Goal: Task Accomplishment & Management: Complete application form

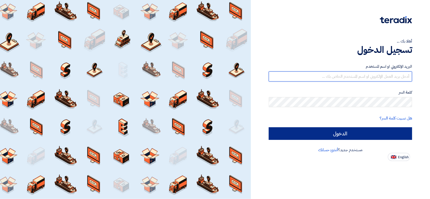
type input "[EMAIL_ADDRESS][DOMAIN_NAME]"
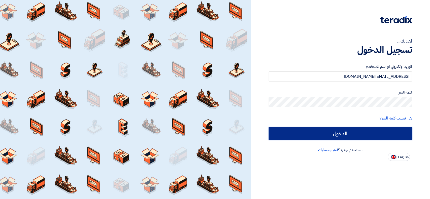
click at [299, 133] on input "الدخول" at bounding box center [340, 134] width 143 height 13
type input "Sign in"
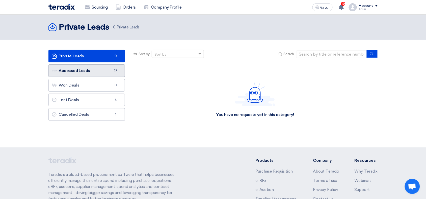
click at [101, 69] on link "Accessed Leads Accessed Leads 17" at bounding box center [86, 71] width 77 height 13
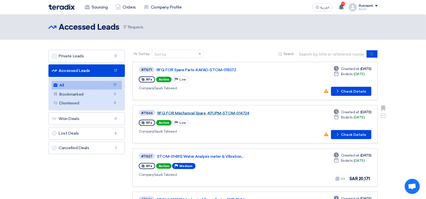
click at [227, 112] on link "RFQ FOR Mechanical Spare -KFUPM-STOM-014724" at bounding box center [220, 113] width 126 height 5
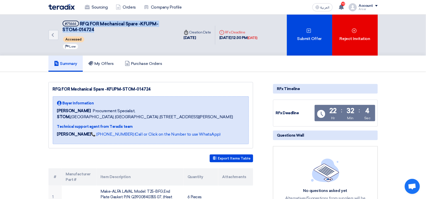
drag, startPoint x: 80, startPoint y: 23, endPoint x: 99, endPoint y: 31, distance: 20.4
click at [99, 31] on h5 "#71666 RFQ FOR Mechanical Spare -KFUPM-STOM-014724" at bounding box center [118, 27] width 111 height 12
copy span "RFQ FOR Mechanical Spare -KFUPM-STOM-014724"
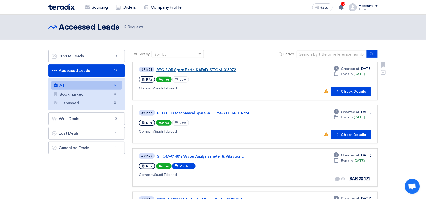
click at [215, 71] on link "RFQ FOR Spare Parts-KAFAD-STOM-015072" at bounding box center [219, 70] width 126 height 5
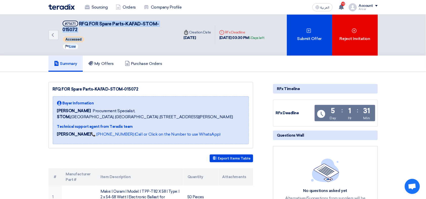
drag, startPoint x: 78, startPoint y: 23, endPoint x: 180, endPoint y: 23, distance: 101.6
click at [180, 23] on div "Back #71671 RFQ FOR Spare Parts-KAFAD-STOM-015072 Accessed Priority Low Time Cr…" at bounding box center [158, 35] width 220 height 41
copy div "RFQ FOR Spare Parts-KAFAD-STOM-015072 Accessed Priority Low"
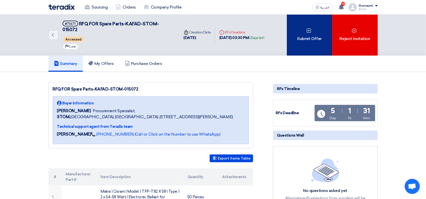
click at [303, 29] on div "Submit Offer" at bounding box center [309, 35] width 45 height 41
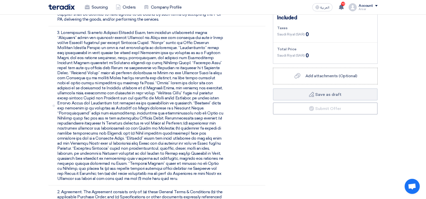
scroll to position [1374, 0]
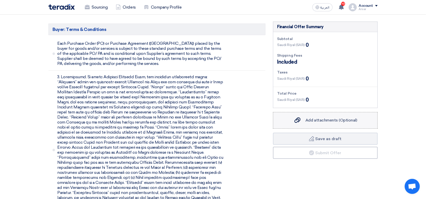
click at [334, 118] on span "Add attachments (Optional)" at bounding box center [331, 120] width 52 height 5
click at [0, 0] on input "Add attachments (Optional) Add attachments (Optional)" at bounding box center [0, 0] width 0 height 0
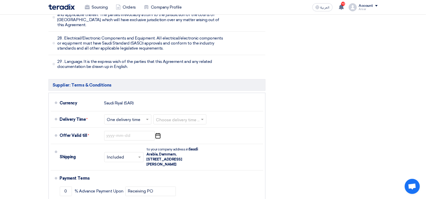
scroll to position [2993, 0]
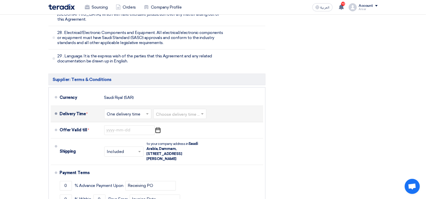
click at [162, 111] on input "text" at bounding box center [180, 114] width 48 height 7
click at [143, 111] on input "text" at bounding box center [128, 114] width 42 height 7
click at [136, 123] on span "Multiple delivery times" at bounding box center [129, 125] width 44 height 5
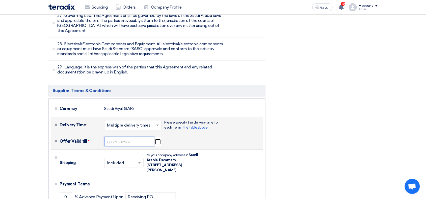
click at [134, 137] on input at bounding box center [129, 142] width 50 height 10
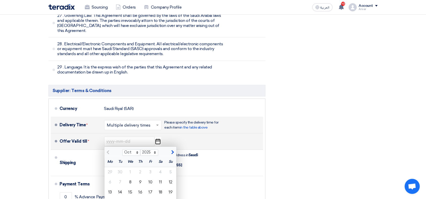
click at [160, 139] on use "button" at bounding box center [157, 142] width 5 height 6
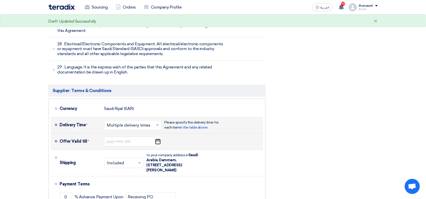
click at [160, 139] on use "button" at bounding box center [157, 142] width 5 height 6
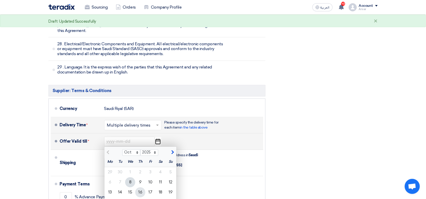
click at [142, 188] on div "16" at bounding box center [140, 193] width 10 height 10
type input "[DATE]"
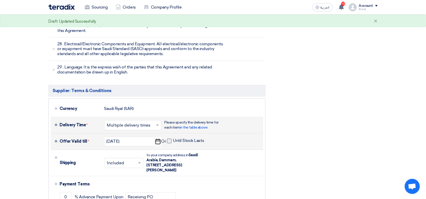
click at [169, 139] on span at bounding box center [169, 141] width 5 height 5
click at [173, 139] on input "Until Stock Lasts" at bounding box center [189, 144] width 32 height 10
checkbox input "true"
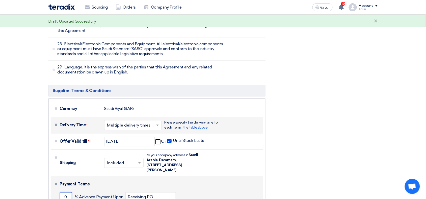
click at [63, 193] on input "0" at bounding box center [66, 198] width 12 height 10
type input "50"
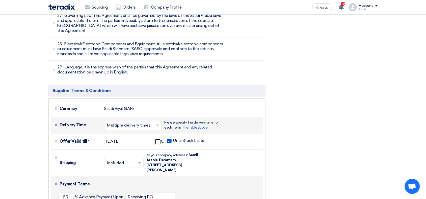
type input "50"
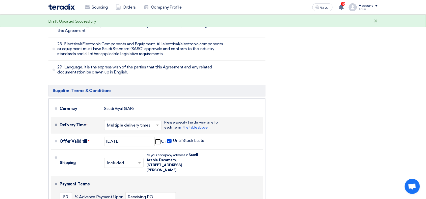
type input "01"
drag, startPoint x: 145, startPoint y: 151, endPoint x: 110, endPoint y: 153, distance: 34.9
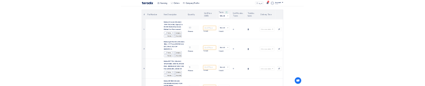
scroll to position [51, 0]
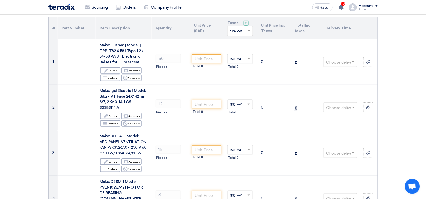
type input "Delivery Date"
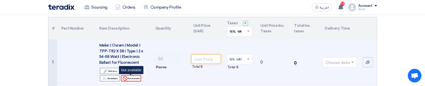
click at [130, 79] on div "Reject Not available" at bounding box center [131, 78] width 20 height 6
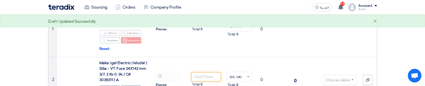
scroll to position [101, 0]
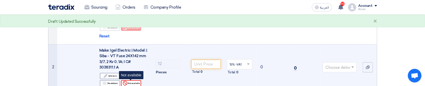
click at [132, 84] on div "Reject Not available" at bounding box center [131, 83] width 20 height 6
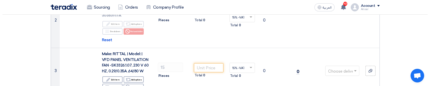
scroll to position [164, 0]
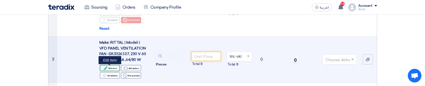
click at [110, 68] on div "Edit Edit item" at bounding box center [110, 68] width 20 height 6
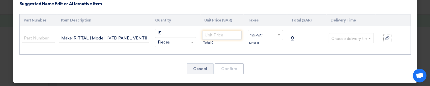
scroll to position [73, 0]
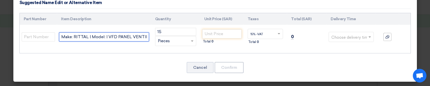
click at [127, 37] on input "Make: RITTAL | Model: | VFD PANEL VENTILATION FAN -SK3326.1.07, 230 V 60 HZ, 0.…" at bounding box center [104, 36] width 90 height 9
paste input "SK Blue e+ fan-and-filter unit, 625/716 m³/h, 230 V, 1~, 50 Hz/60 Hz, WHD 323 x…"
type input "SK Blue e+ fan-and-filter unit, 625/716 m³/h, 230 V, 1~, 50 Hz/60 Hz, WHD 323 x…"
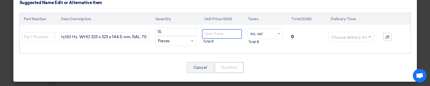
click at [214, 32] on input "number" at bounding box center [221, 33] width 39 height 9
type input "1760"
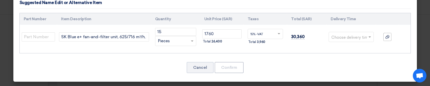
click at [340, 36] on input "text" at bounding box center [348, 37] width 34 height 8
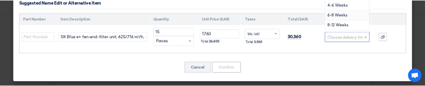
scroll to position [13, 0]
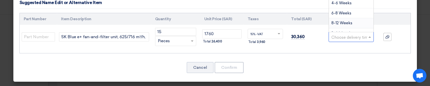
click at [337, 23] on span "8-12 Weeks" at bounding box center [341, 23] width 21 height 5
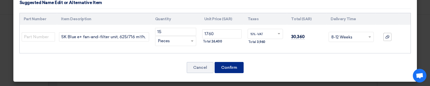
click at [231, 66] on button "Confirm" at bounding box center [229, 67] width 29 height 11
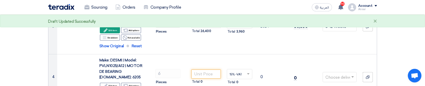
scroll to position [215, 0]
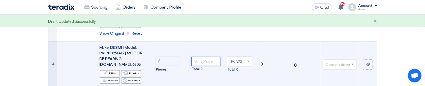
click at [213, 58] on input "number" at bounding box center [205, 61] width 29 height 9
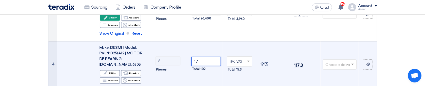
type input "17"
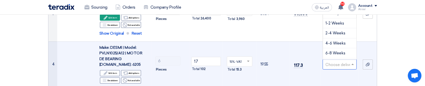
click at [341, 61] on input "text" at bounding box center [336, 65] width 23 height 8
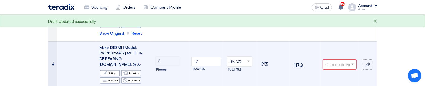
scroll to position [202, 0]
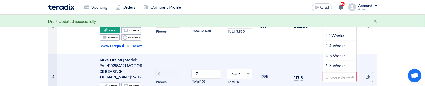
click at [352, 76] on span at bounding box center [353, 77] width 6 height 6
click at [345, 31] on div "1-2 Weeks" at bounding box center [340, 36] width 34 height 10
click at [355, 74] on span at bounding box center [353, 77] width 6 height 6
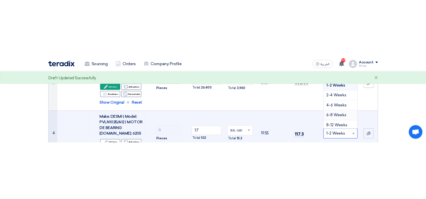
scroll to position [0, 0]
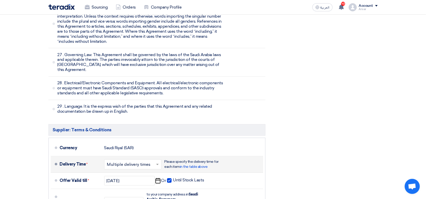
scroll to position [3085, 0]
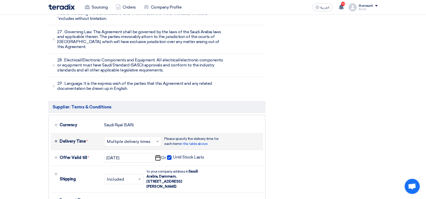
click at [154, 139] on input "text" at bounding box center [133, 142] width 52 height 7
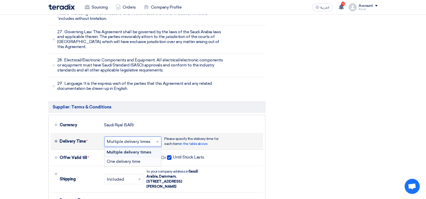
click at [134, 160] on span "One delivery time" at bounding box center [124, 162] width 34 height 5
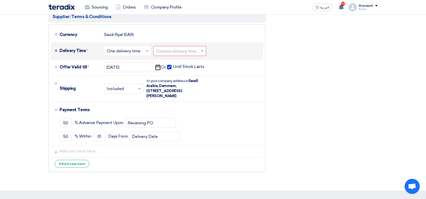
scroll to position [3006, 0]
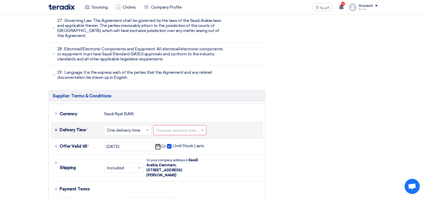
click at [200, 128] on input "text" at bounding box center [180, 131] width 48 height 7
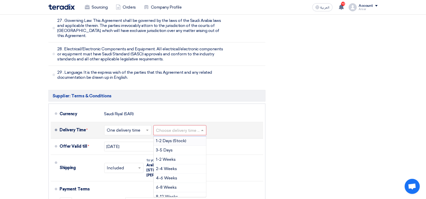
click at [184, 139] on span "1-2 Days (Stock)" at bounding box center [171, 141] width 30 height 5
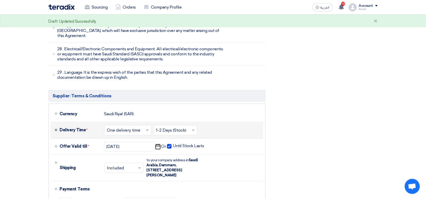
click at [149, 128] on span at bounding box center [148, 130] width 6 height 5
click at [135, 139] on span "Multiple delivery times" at bounding box center [129, 141] width 44 height 5
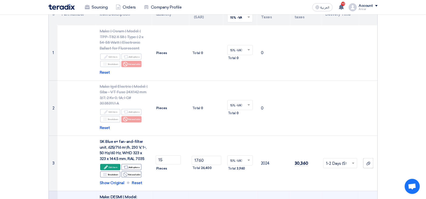
scroll to position [76, 0]
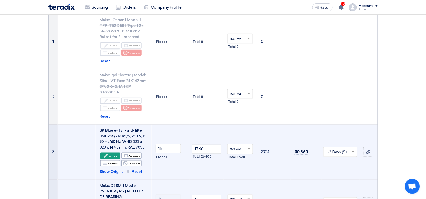
click at [347, 149] on input "text" at bounding box center [337, 153] width 23 height 8
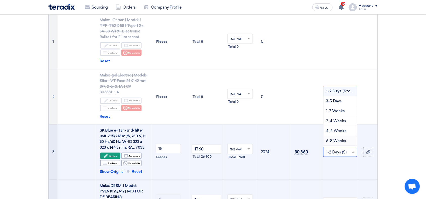
scroll to position [13, 0]
click at [339, 138] on span "8-12 Weeks" at bounding box center [336, 138] width 21 height 5
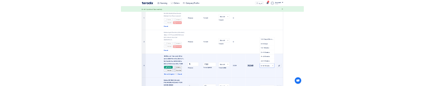
scroll to position [7, 0]
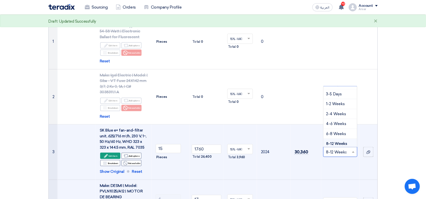
click at [332, 144] on span "8-12 Weeks" at bounding box center [336, 144] width 21 height 5
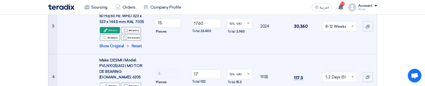
scroll to position [215, 0]
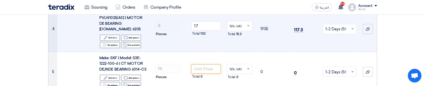
scroll to position [253, 0]
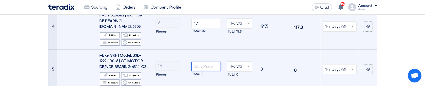
click at [211, 62] on input "number" at bounding box center [205, 66] width 29 height 9
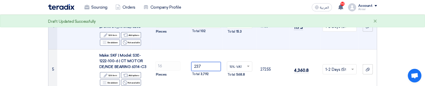
type input "237"
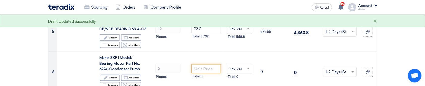
scroll to position [290, 0]
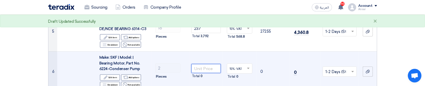
click at [211, 64] on input "number" at bounding box center [205, 68] width 29 height 9
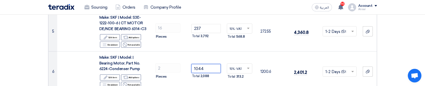
type input "1044"
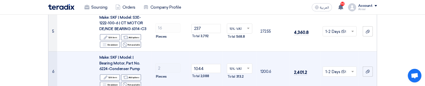
click at [341, 68] on input "text" at bounding box center [336, 72] width 23 height 8
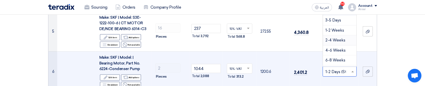
click at [335, 38] on span "2-4 Weeks" at bounding box center [335, 40] width 20 height 5
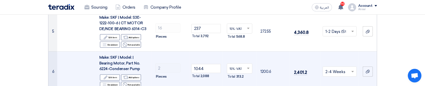
click at [345, 67] on div at bounding box center [340, 71] width 34 height 8
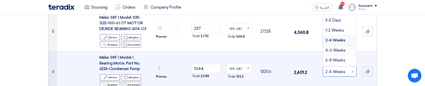
click at [337, 48] on span "4-6 Weeks" at bounding box center [335, 50] width 20 height 5
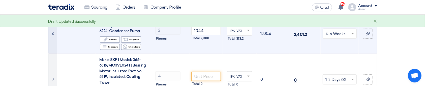
scroll to position [341, 0]
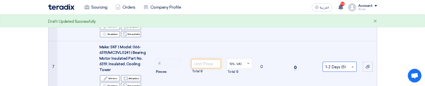
click at [345, 63] on input "text" at bounding box center [336, 67] width 23 height 8
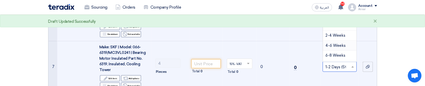
click at [336, 43] on span "4-6 Weeks" at bounding box center [335, 45] width 20 height 5
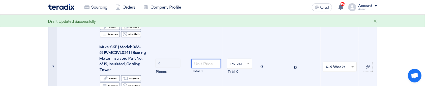
click at [210, 59] on input "number" at bounding box center [205, 63] width 29 height 9
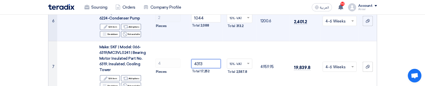
type input "4313"
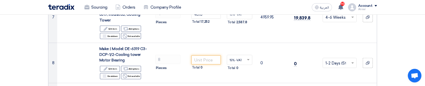
scroll to position [391, 0]
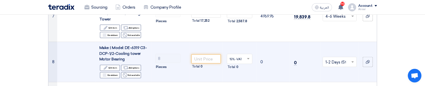
click at [349, 59] on input "text" at bounding box center [336, 62] width 23 height 8
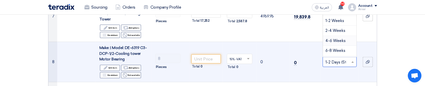
click at [339, 38] on span "4-6 Weeks" at bounding box center [335, 40] width 20 height 5
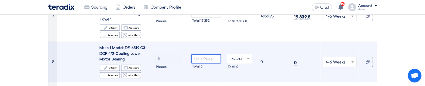
click at [202, 54] on input "number" at bounding box center [205, 58] width 29 height 9
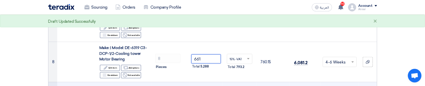
type input "661"
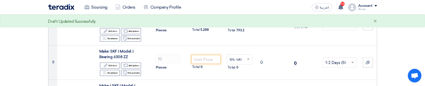
scroll to position [429, 0]
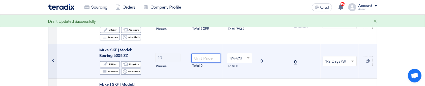
click at [215, 53] on input "number" at bounding box center [205, 57] width 29 height 9
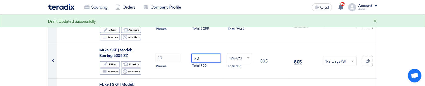
type input "70"
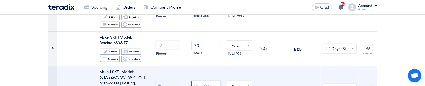
click at [209, 81] on input "number" at bounding box center [205, 85] width 29 height 9
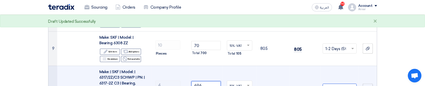
type input "696"
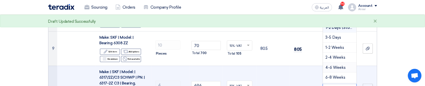
click at [336, 65] on span "4-6 Weeks" at bounding box center [335, 67] width 20 height 5
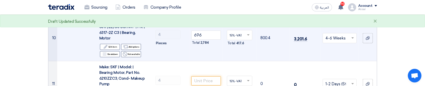
scroll to position [505, 0]
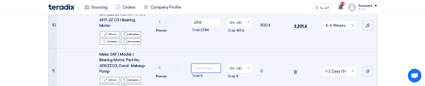
click at [216, 64] on input "number" at bounding box center [205, 68] width 29 height 9
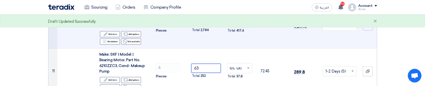
type input "63"
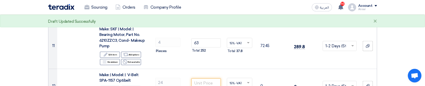
scroll to position [543, 0]
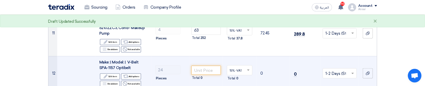
click at [340, 70] on input "text" at bounding box center [336, 74] width 23 height 8
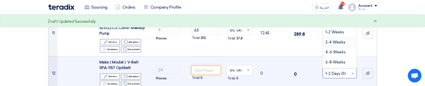
click at [337, 40] on span "2-4 Weeks" at bounding box center [335, 42] width 20 height 5
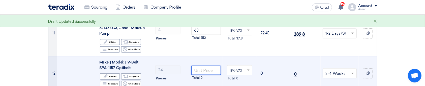
click at [199, 66] on input "number" at bounding box center [205, 70] width 29 height 9
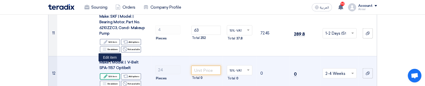
click at [111, 73] on div "Edit Edit item" at bounding box center [110, 76] width 20 height 6
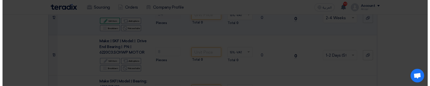
scroll to position [487, 0]
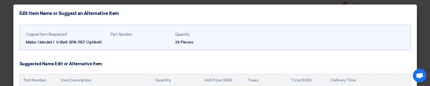
click at [201, 60] on div "Suggested Name Edit or Alternative Item" at bounding box center [214, 64] width 391 height 12
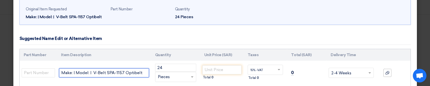
scroll to position [26, 0]
drag, startPoint x: 142, startPoint y: 73, endPoint x: -1, endPoint y: 78, distance: 142.3
paste input "GATES SPA1157 V-BELT"
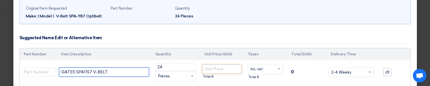
type input "GATES SPA1157 V-BELT"
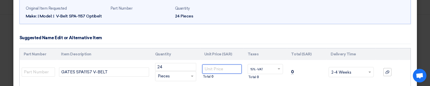
click at [205, 69] on input "number" at bounding box center [221, 68] width 39 height 9
type input "28"
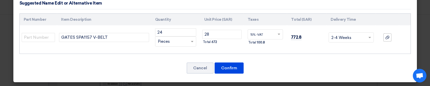
scroll to position [61, 0]
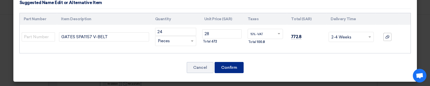
click at [227, 68] on button "Confirm" at bounding box center [229, 67] width 29 height 11
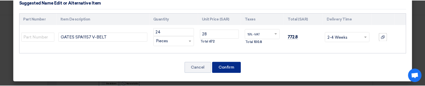
scroll to position [543, 0]
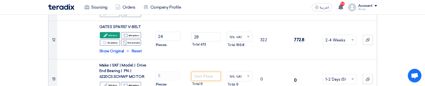
scroll to position [580, 0]
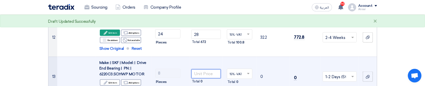
click at [214, 69] on input "number" at bounding box center [205, 73] width 29 height 9
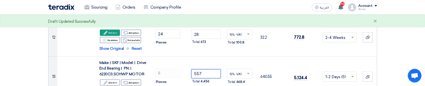
type input "557"
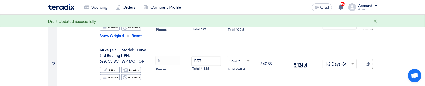
scroll to position [606, 0]
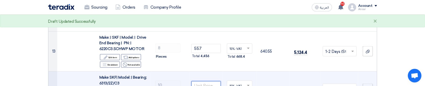
click at [205, 81] on input "number" at bounding box center [205, 85] width 29 height 9
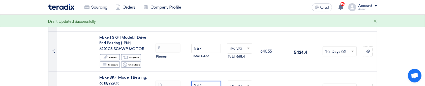
type input "244"
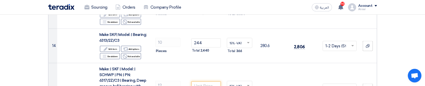
scroll to position [656, 0]
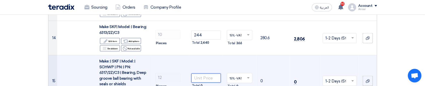
click at [202, 73] on input "number" at bounding box center [205, 77] width 29 height 9
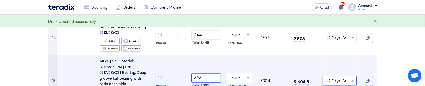
type input "696"
click at [338, 77] on input "text" at bounding box center [336, 81] width 23 height 8
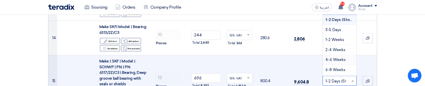
click at [334, 57] on span "4-6 Weeks" at bounding box center [335, 59] width 20 height 5
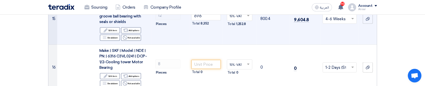
scroll to position [719, 0]
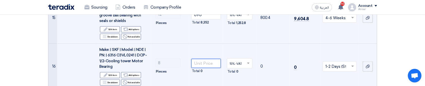
click at [205, 59] on input "number" at bounding box center [205, 63] width 29 height 9
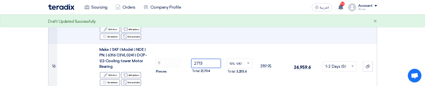
type input "2713"
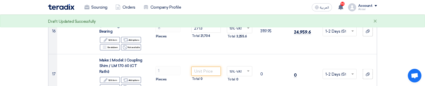
scroll to position [757, 0]
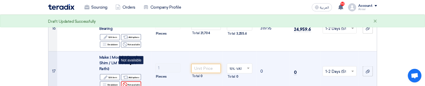
click at [139, 81] on div "Reject Not available" at bounding box center [131, 84] width 20 height 6
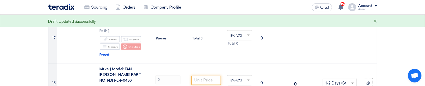
scroll to position [807, 0]
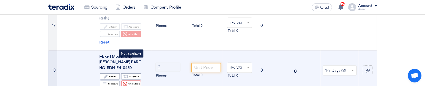
click at [129, 80] on div "Reject Not available" at bounding box center [131, 83] width 20 height 6
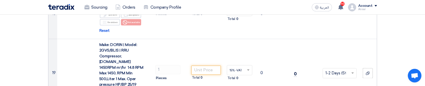
scroll to position [870, 0]
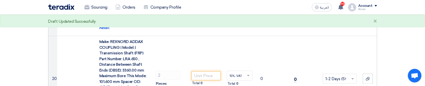
scroll to position [959, 0]
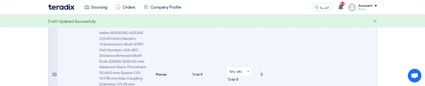
scroll to position [963, 0]
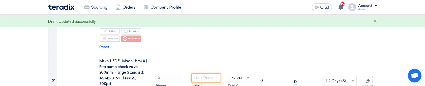
scroll to position [1026, 0]
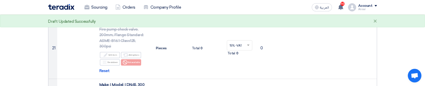
scroll to position [1064, 0]
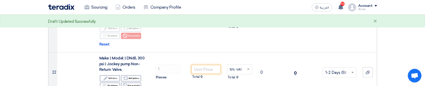
scroll to position [1102, 0]
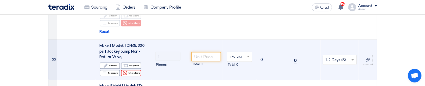
click at [132, 70] on div "Reject Not available" at bounding box center [131, 73] width 20 height 6
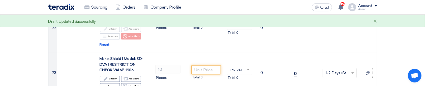
scroll to position [1140, 0]
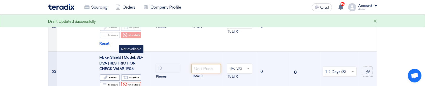
click at [125, 82] on icon "Reject" at bounding box center [125, 84] width 5 height 5
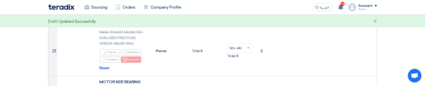
scroll to position [1178, 0]
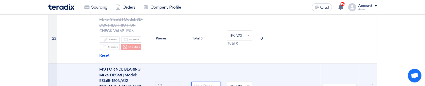
click at [202, 81] on input "number" at bounding box center [205, 85] width 29 height 9
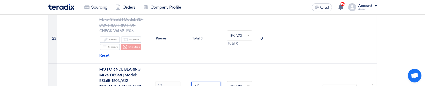
type input "49"
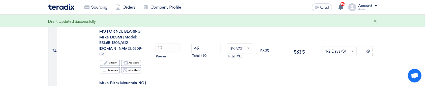
scroll to position [1228, 0]
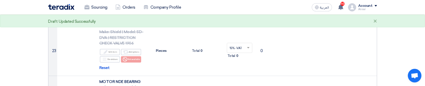
scroll to position [1165, 0]
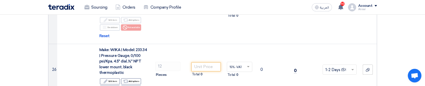
scroll to position [1316, 0]
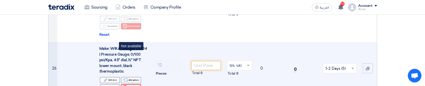
click at [132, 84] on div "Reject Not available" at bounding box center [131, 87] width 20 height 6
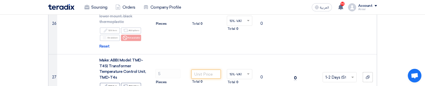
scroll to position [1367, 0]
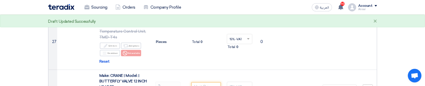
scroll to position [1417, 0]
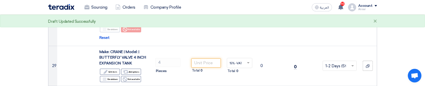
scroll to position [1480, 0]
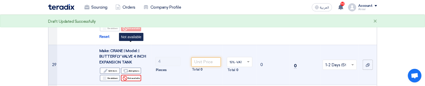
click at [134, 75] on div "Reject Not available" at bounding box center [131, 78] width 20 height 6
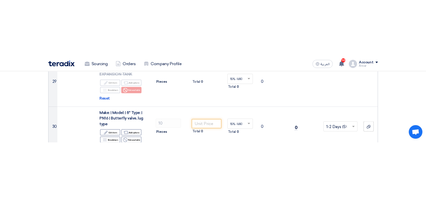
scroll to position [1531, 0]
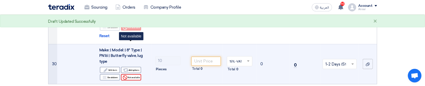
click at [135, 74] on div "Reject Not available" at bounding box center [131, 77] width 20 height 6
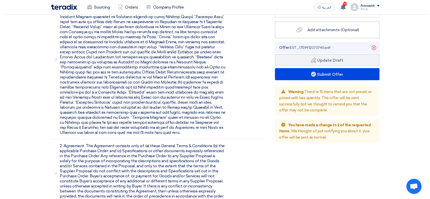
scroll to position [1709, 0]
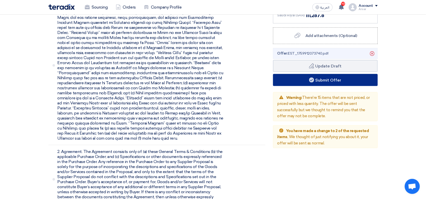
click at [321, 74] on button "Submit Offer" at bounding box center [325, 80] width 105 height 12
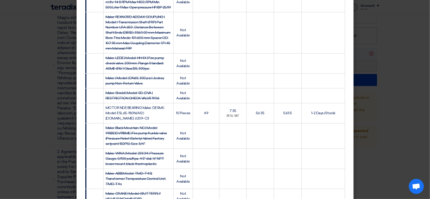
scroll to position [567, 0]
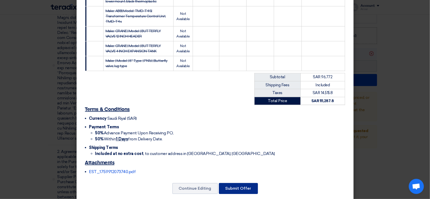
click at [244, 183] on button "Submit Offer" at bounding box center [238, 188] width 39 height 11
